Goal: Task Accomplishment & Management: Use online tool/utility

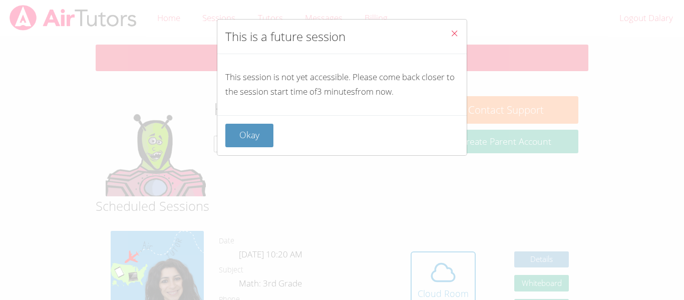
click at [436, 274] on div "This is a future session This session is not yet accessible. Please come back c…" at bounding box center [342, 150] width 684 height 300
click at [454, 30] on icon "Close" at bounding box center [454, 33] width 9 height 9
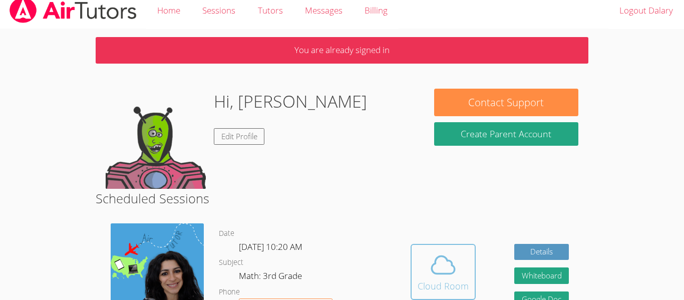
click at [449, 276] on icon at bounding box center [443, 265] width 28 height 28
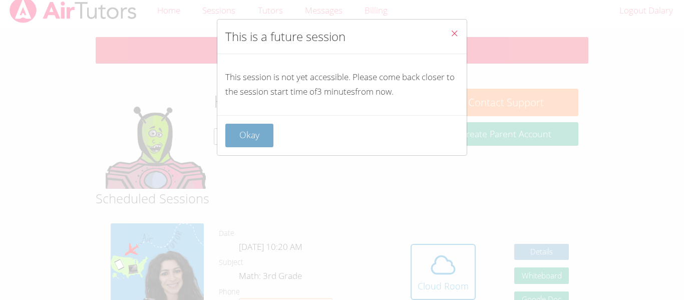
click at [260, 137] on button "Okay" at bounding box center [249, 136] width 48 height 24
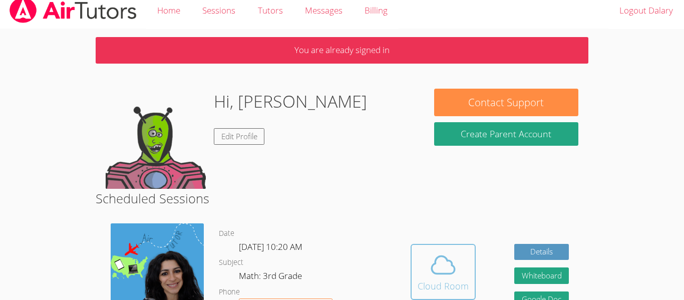
click at [465, 268] on span at bounding box center [443, 265] width 51 height 28
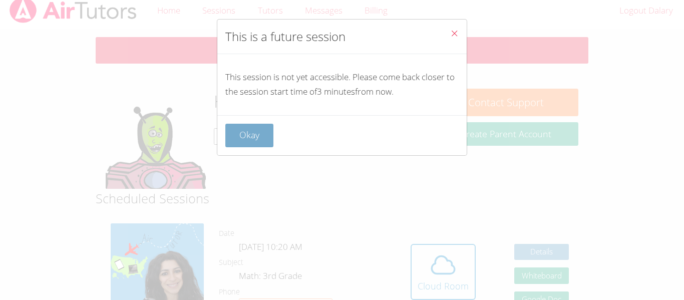
click at [255, 137] on button "Okay" at bounding box center [249, 136] width 48 height 24
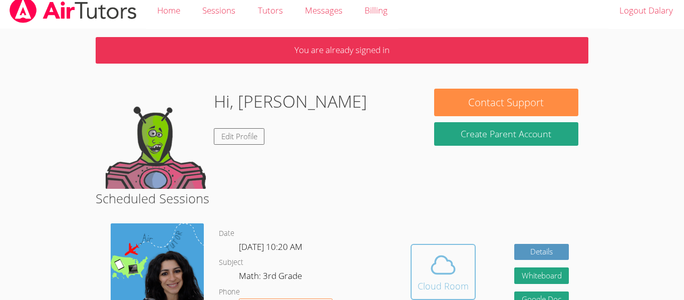
click at [433, 271] on icon at bounding box center [443, 265] width 23 height 18
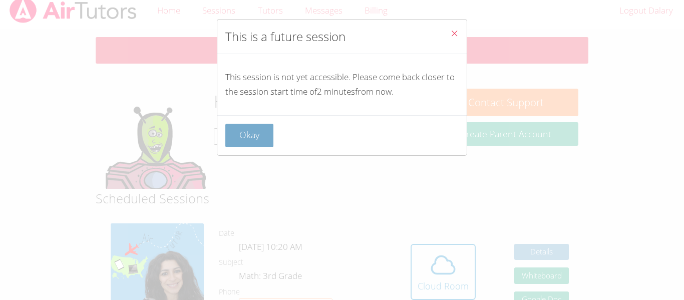
click at [266, 131] on button "Okay" at bounding box center [249, 136] width 48 height 24
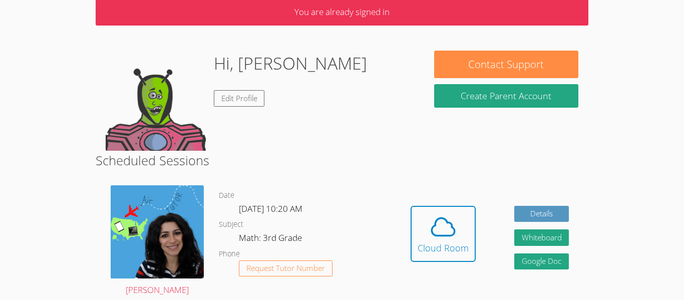
scroll to position [48, 0]
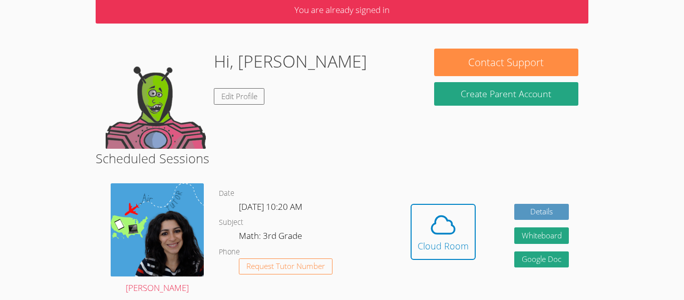
click at [476, 233] on div "Hidden Cloud Room Details Whiteboard Hidden Google Doc" at bounding box center [489, 239] width 197 height 127
click at [445, 229] on icon at bounding box center [443, 225] width 28 height 28
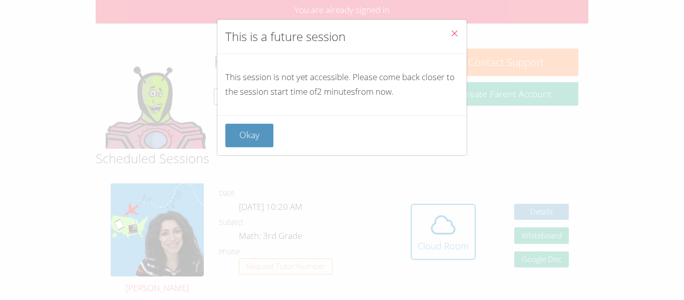
click at [452, 246] on div "This is a future session This session is not yet accessible. Please come back c…" at bounding box center [342, 150] width 684 height 300
click at [268, 135] on button "Okay" at bounding box center [249, 136] width 48 height 24
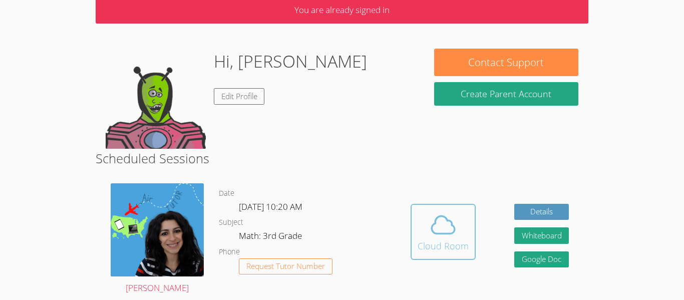
click at [421, 242] on div "Cloud Room" at bounding box center [443, 246] width 51 height 14
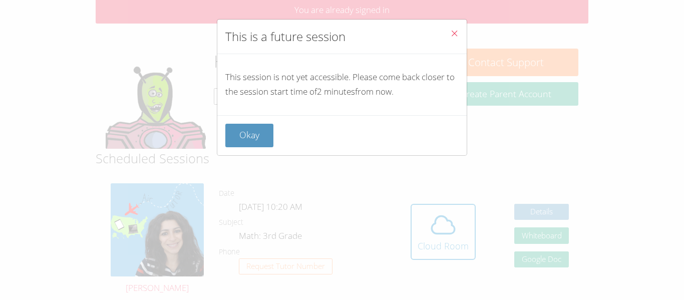
click at [453, 27] on button "Close" at bounding box center [454, 35] width 25 height 31
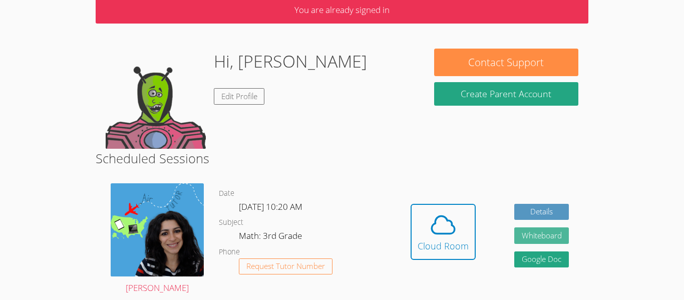
click at [547, 238] on button "Whiteboard" at bounding box center [541, 235] width 55 height 17
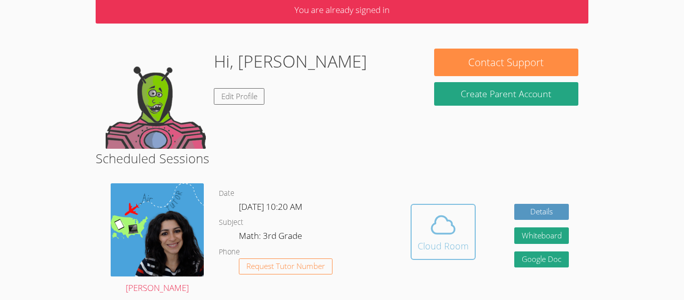
click at [438, 245] on div "Cloud Room" at bounding box center [443, 246] width 51 height 14
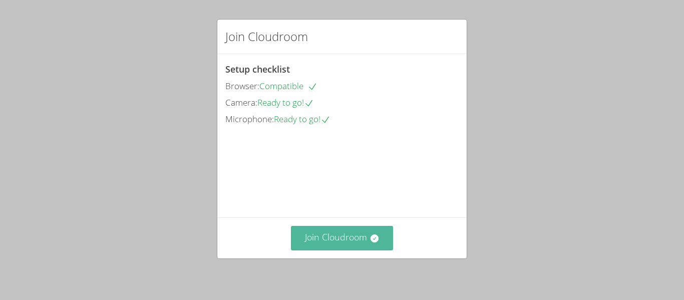
click at [339, 236] on button "Join Cloudroom" at bounding box center [342, 238] width 103 height 25
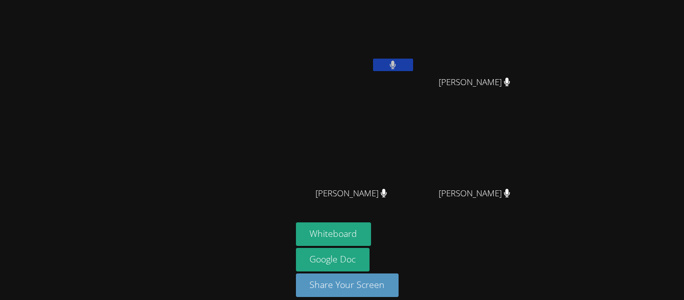
click at [493, 236] on div "Whiteboard Google Doc Share Your Screen" at bounding box center [417, 263] width 242 height 83
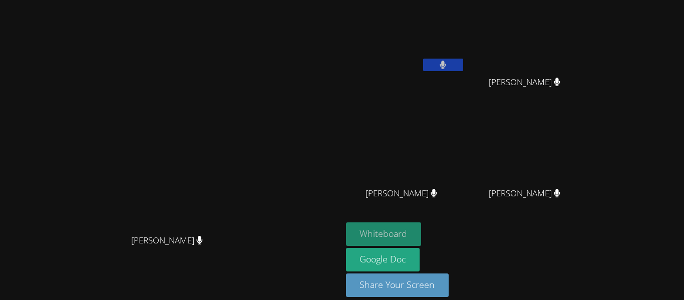
click at [422, 223] on button "Whiteboard" at bounding box center [384, 234] width 76 height 24
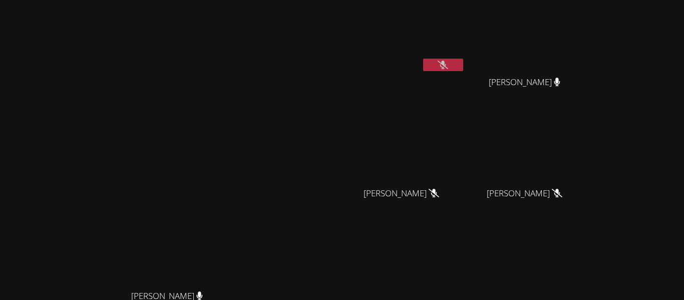
click at [465, 57] on video at bounding box center [405, 37] width 119 height 67
click at [448, 64] on icon at bounding box center [443, 65] width 11 height 9
